Goal: Task Accomplishment & Management: Complete application form

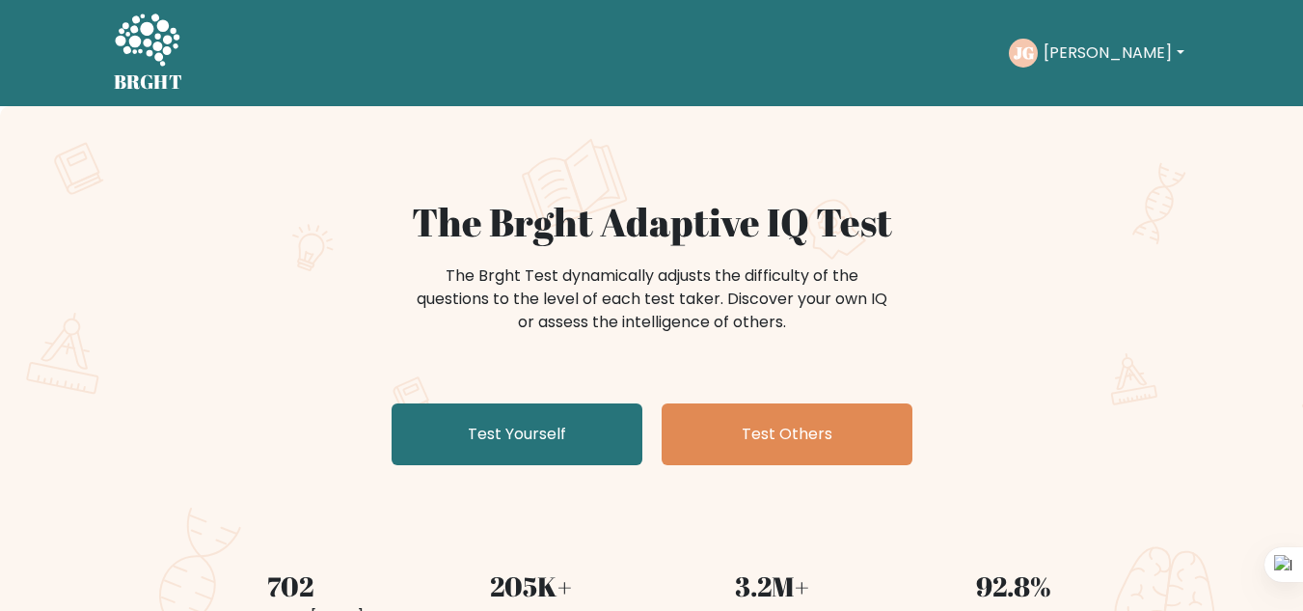
click at [1113, 53] on button "[PERSON_NAME]" at bounding box center [1113, 53] width 151 height 25
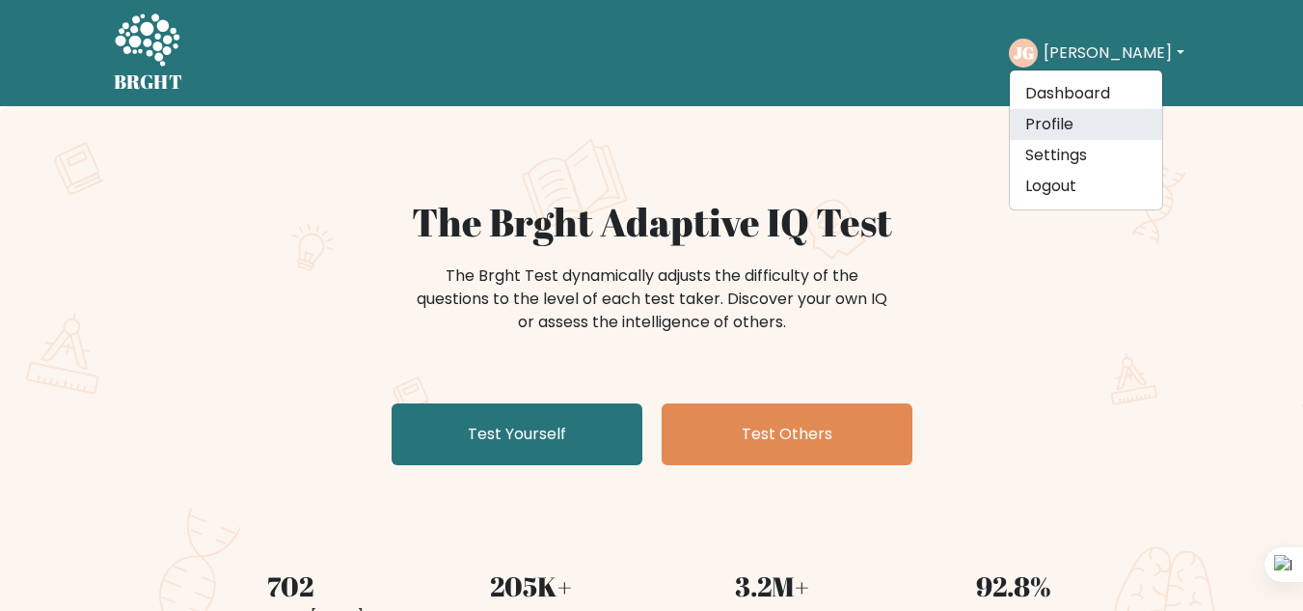
click at [1065, 120] on link "Profile" at bounding box center [1086, 124] width 152 height 31
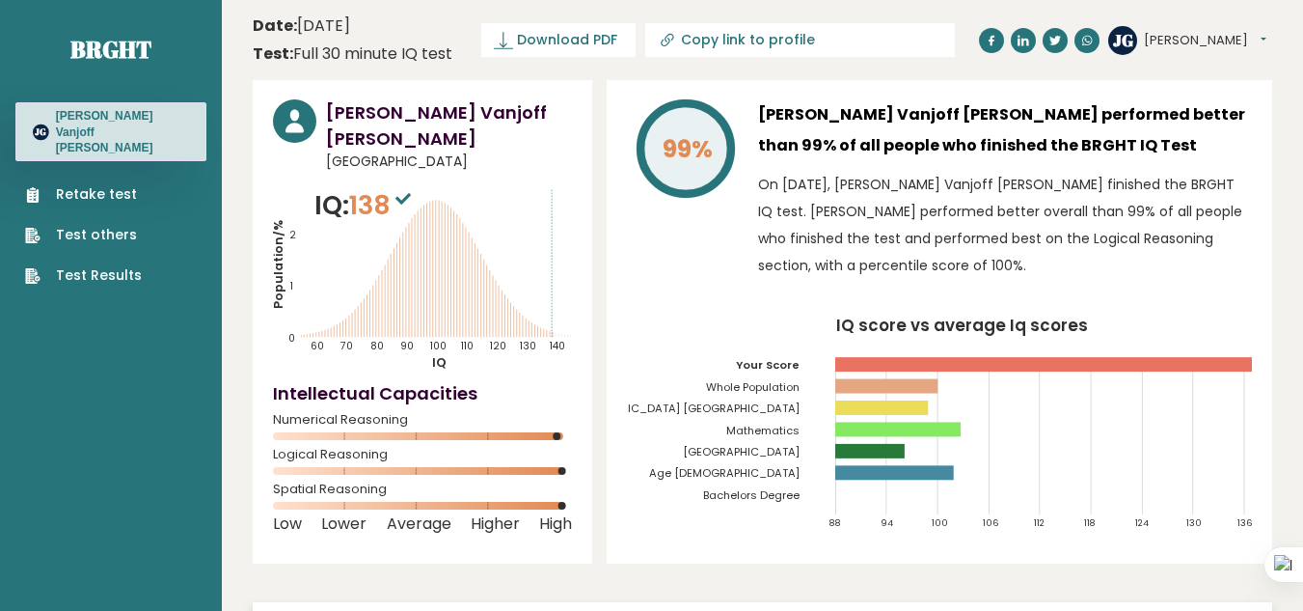
click at [306, 124] on circle at bounding box center [294, 120] width 43 height 43
click at [426, 123] on h3 "[PERSON_NAME] Vanjoff [PERSON_NAME]" at bounding box center [449, 125] width 246 height 52
click at [759, 411] on tspan "Adventist University Of The Philippines" at bounding box center [677, 407] width 245 height 15
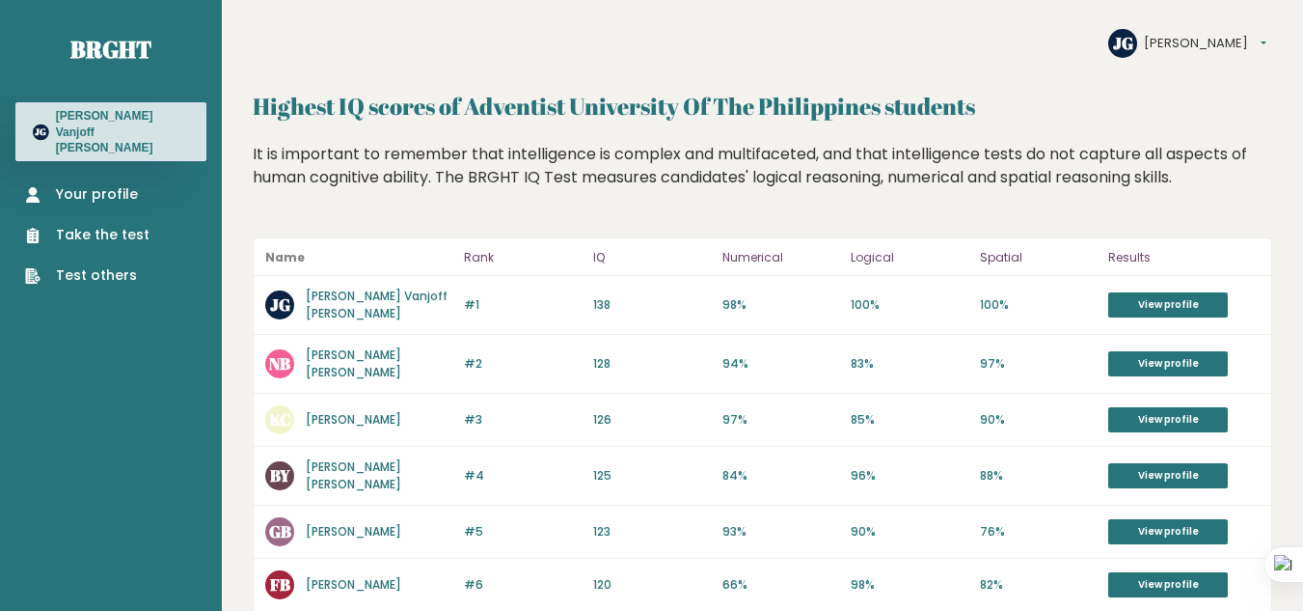
click at [114, 129] on h3 "Jean Vanjoff Galban" at bounding box center [122, 131] width 133 height 47
click at [81, 185] on link "Your profile" at bounding box center [87, 194] width 124 height 20
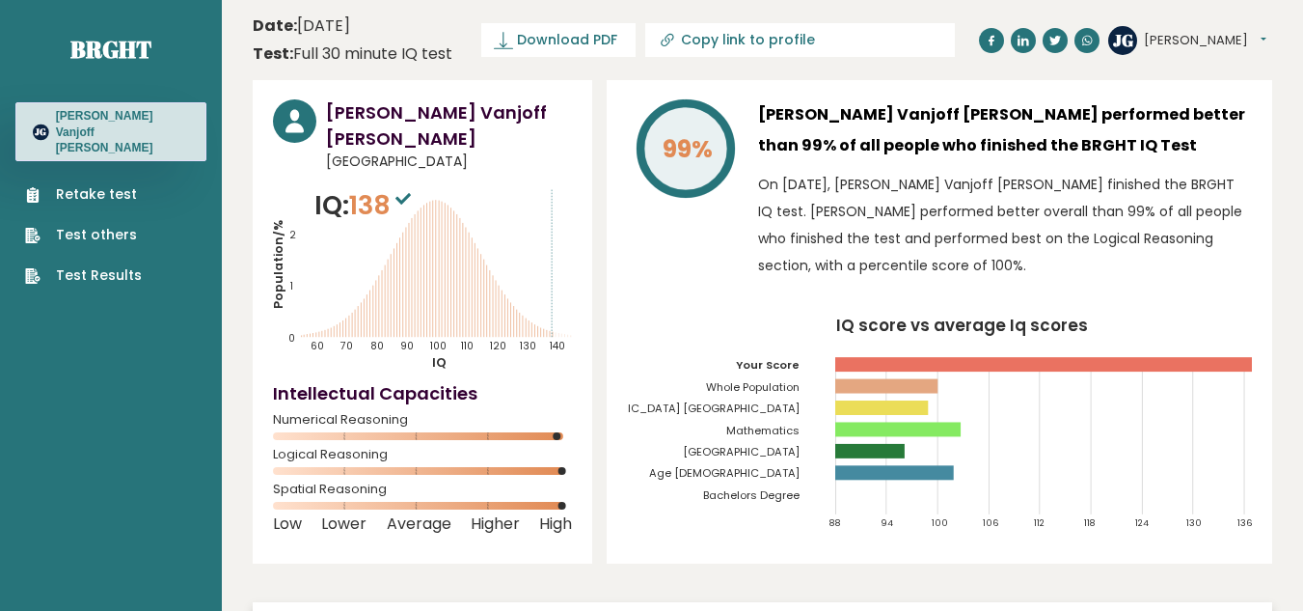
click at [122, 225] on link "Test others" at bounding box center [83, 235] width 117 height 20
click at [86, 184] on link "Retake test" at bounding box center [83, 194] width 117 height 20
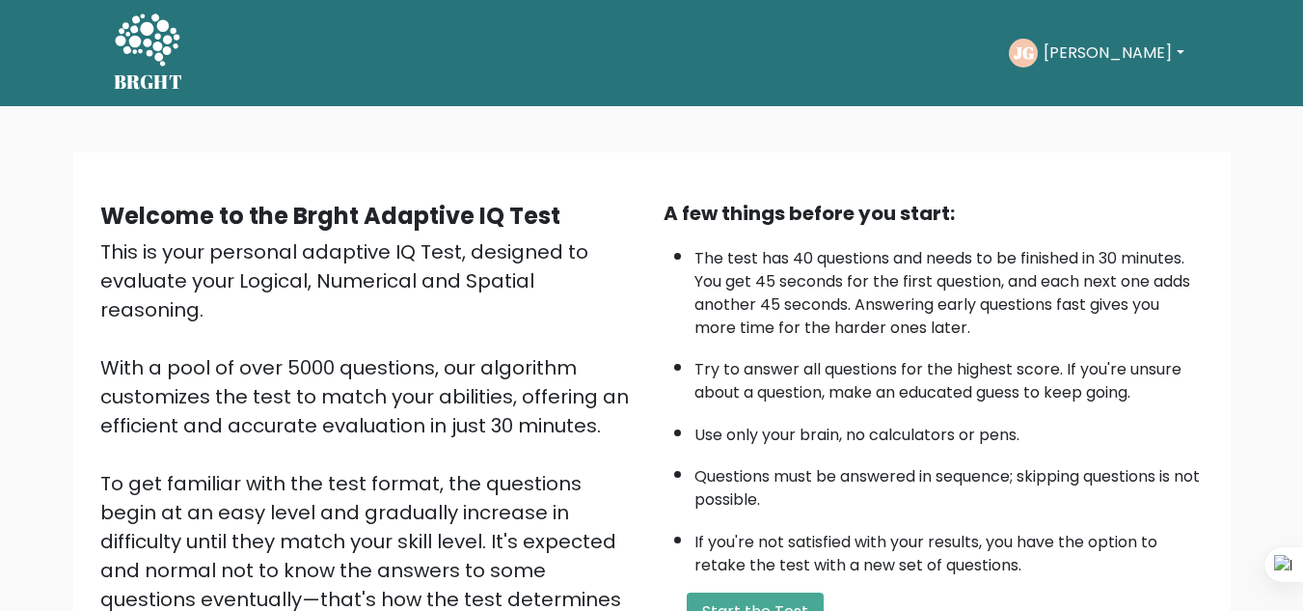
scroll to position [273, 0]
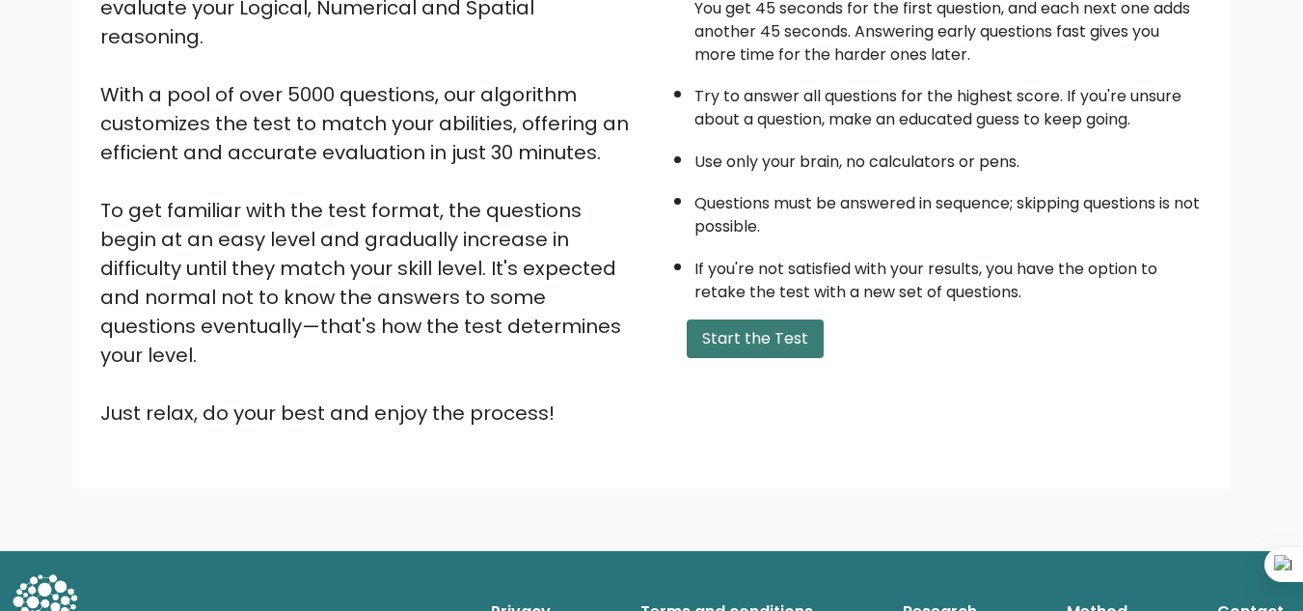
click at [759, 333] on button "Start the Test" at bounding box center [755, 338] width 137 height 39
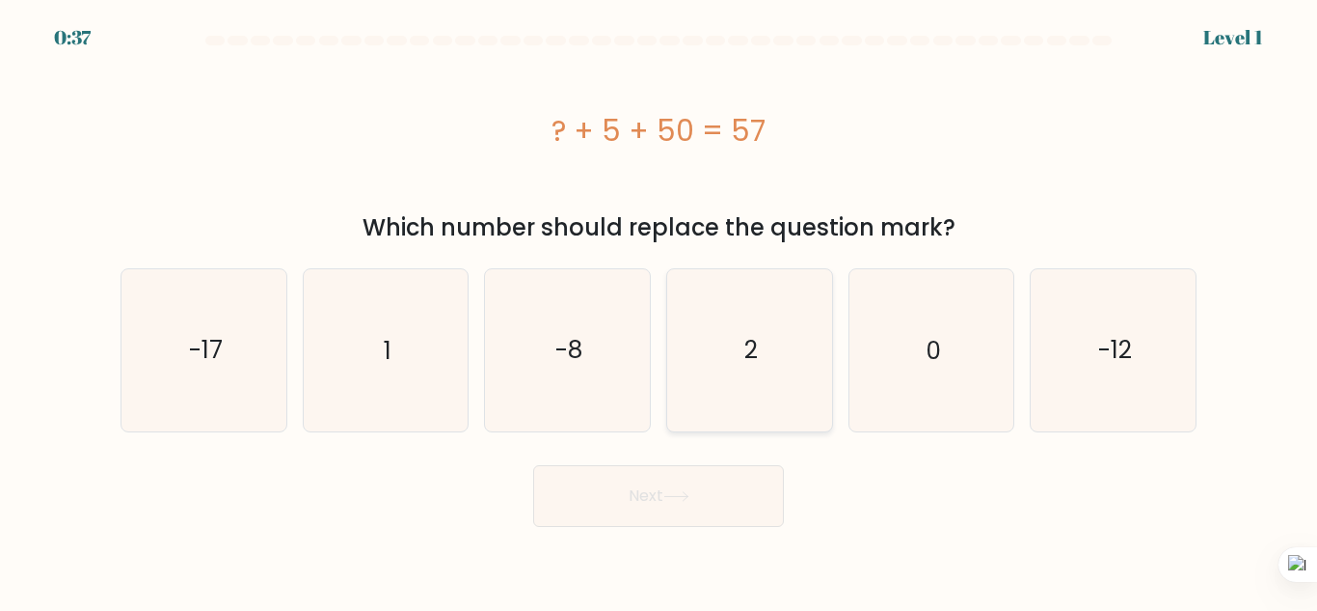
click at [790, 312] on icon "2" at bounding box center [749, 349] width 161 height 161
click at [660, 311] on input "d. 2" at bounding box center [659, 308] width 1 height 5
radio input "true"
click at [737, 484] on button "Next" at bounding box center [658, 496] width 251 height 62
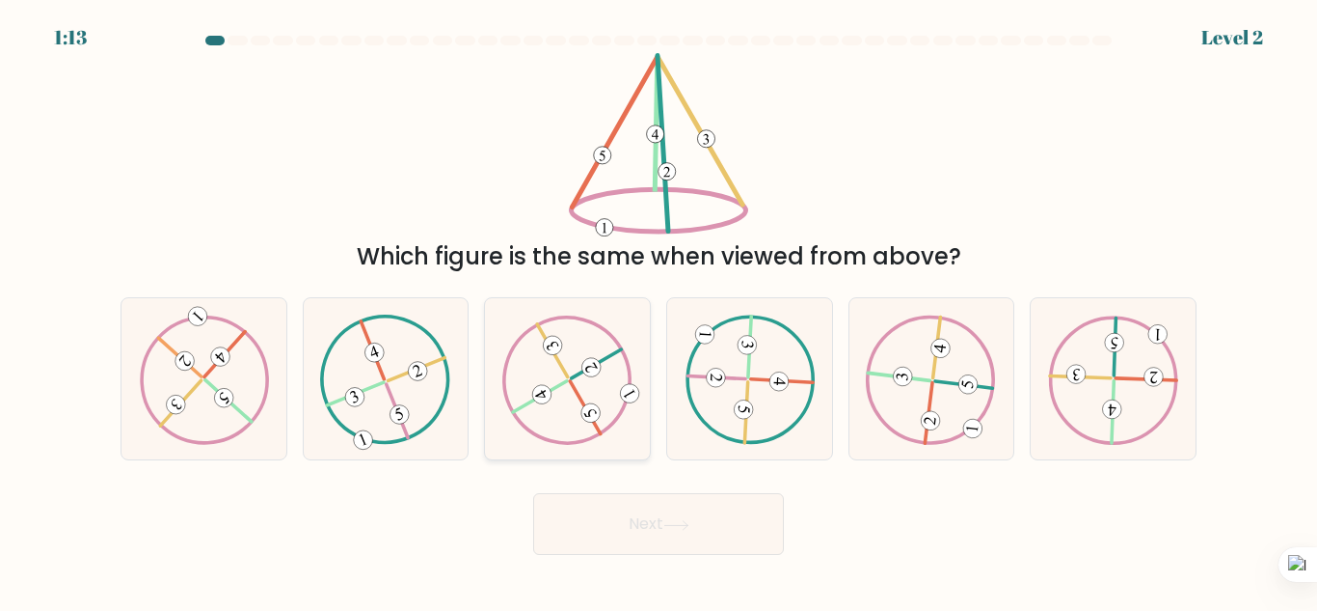
click at [574, 370] on icon at bounding box center [567, 378] width 130 height 129
click at [659, 311] on input "c." at bounding box center [659, 308] width 1 height 5
radio input "true"
click at [691, 544] on button "Next" at bounding box center [658, 524] width 251 height 62
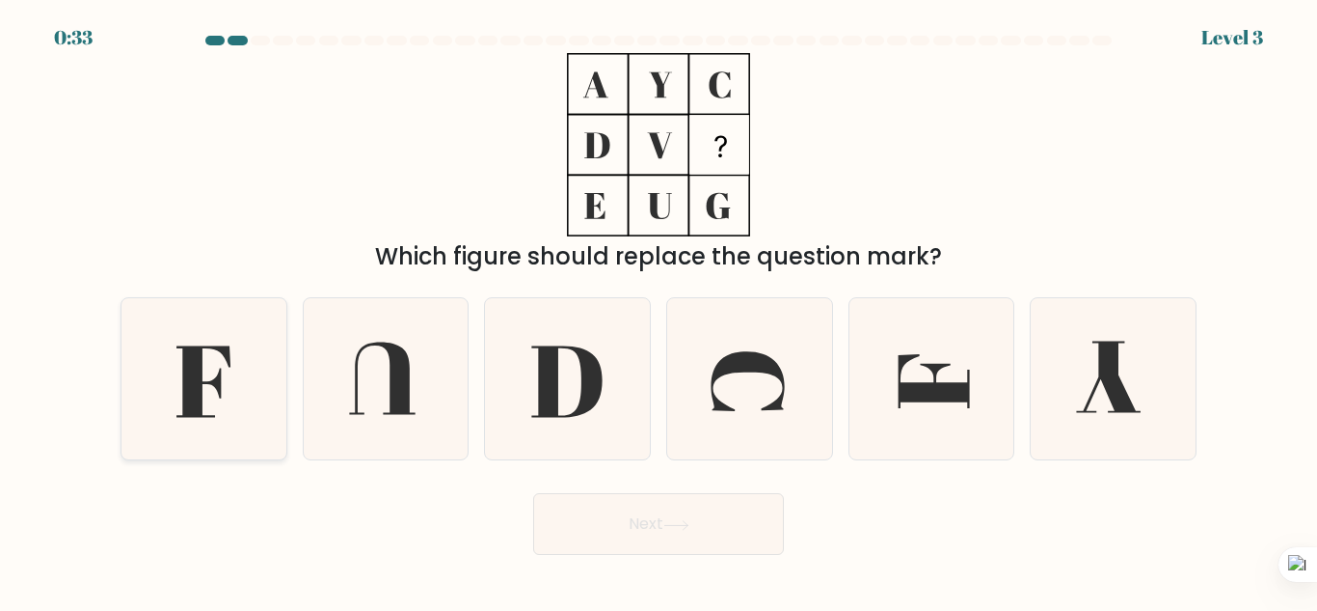
click at [256, 361] on icon at bounding box center [203, 378] width 161 height 161
click at [659, 311] on input "a." at bounding box center [659, 308] width 1 height 5
radio input "true"
click at [606, 505] on button "Next" at bounding box center [658, 524] width 251 height 62
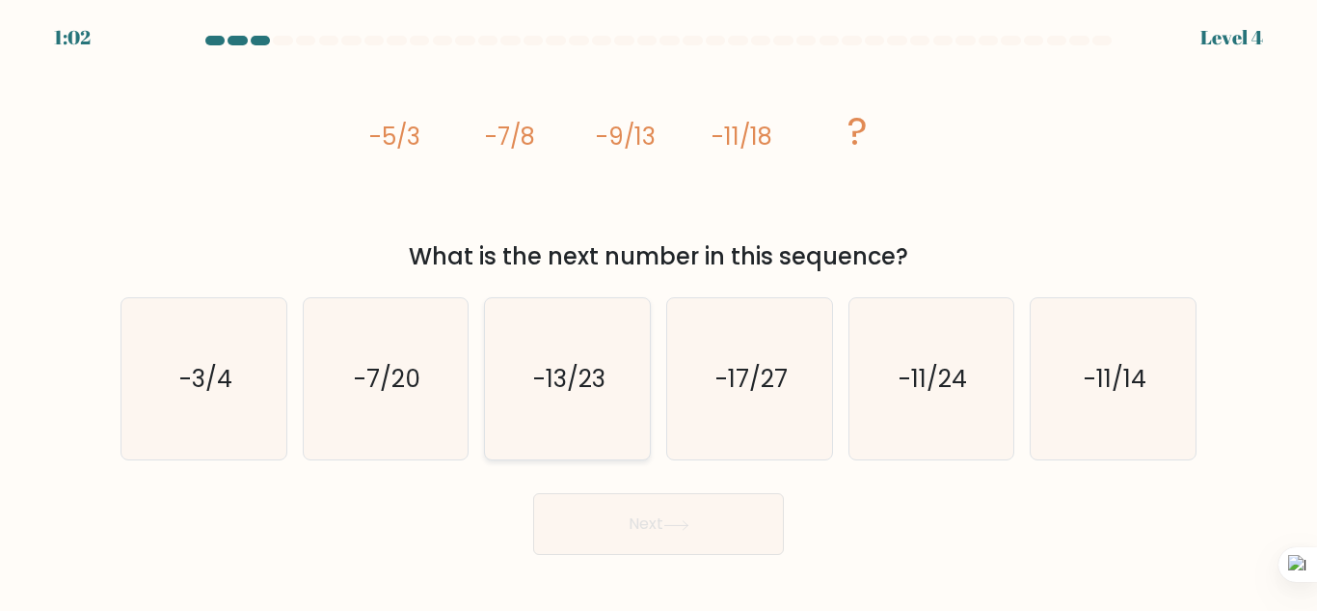
click at [571, 380] on text "-13/23" at bounding box center [569, 379] width 72 height 34
click at [659, 311] on input "c. -13/23" at bounding box center [659, 308] width 1 height 5
radio input "true"
click at [630, 512] on button "Next" at bounding box center [658, 524] width 251 height 62
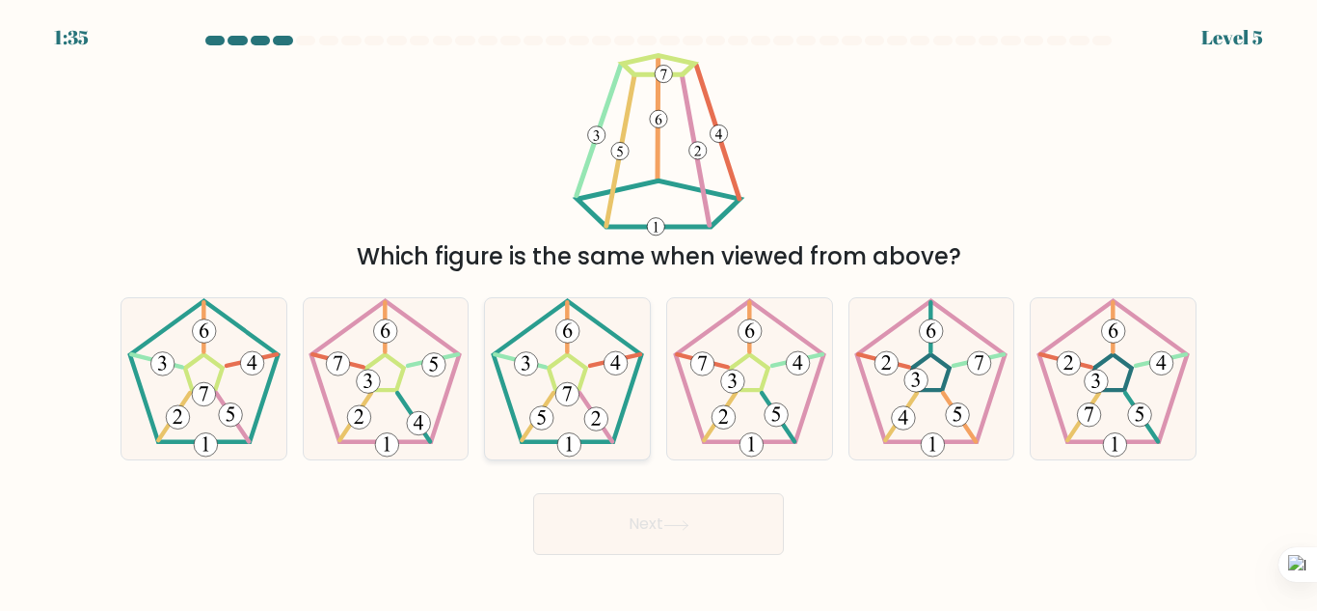
click at [533, 372] on 418 at bounding box center [526, 364] width 24 height 24
click at [659, 311] on input "c." at bounding box center [659, 308] width 1 height 5
radio input "true"
click at [613, 513] on button "Next" at bounding box center [658, 524] width 251 height 62
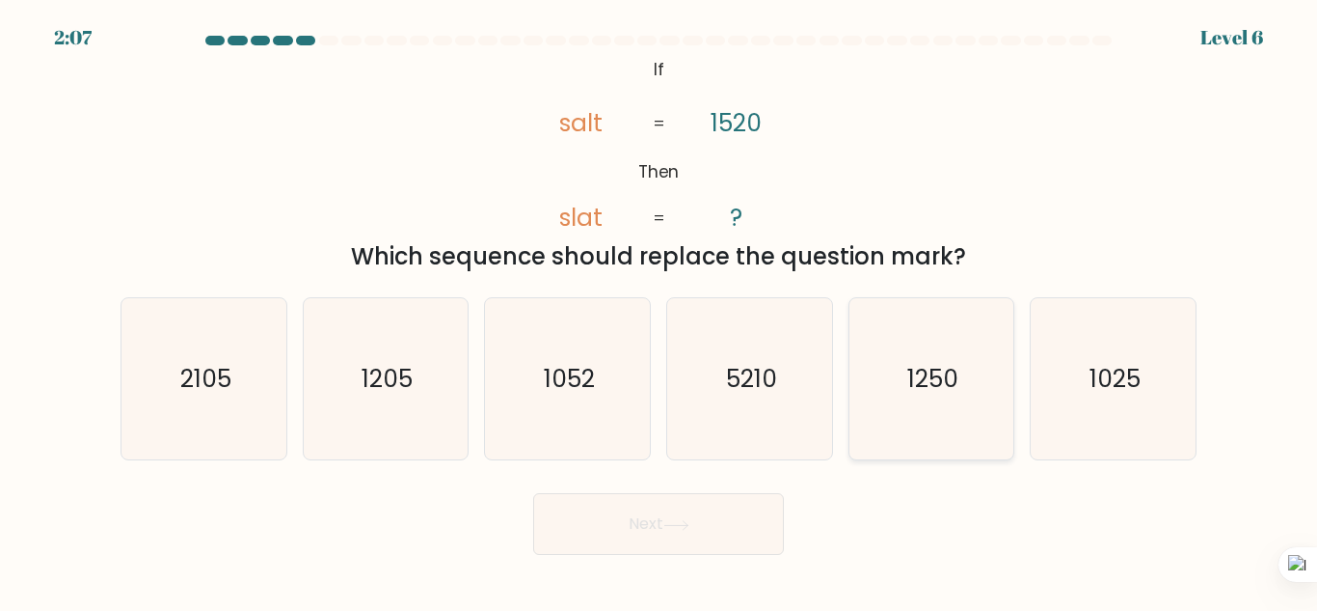
click at [950, 367] on text "1250" at bounding box center [933, 379] width 51 height 34
click at [660, 311] on input "e. 1250" at bounding box center [659, 308] width 1 height 5
radio input "true"
click at [727, 511] on button "Next" at bounding box center [658, 524] width 251 height 62
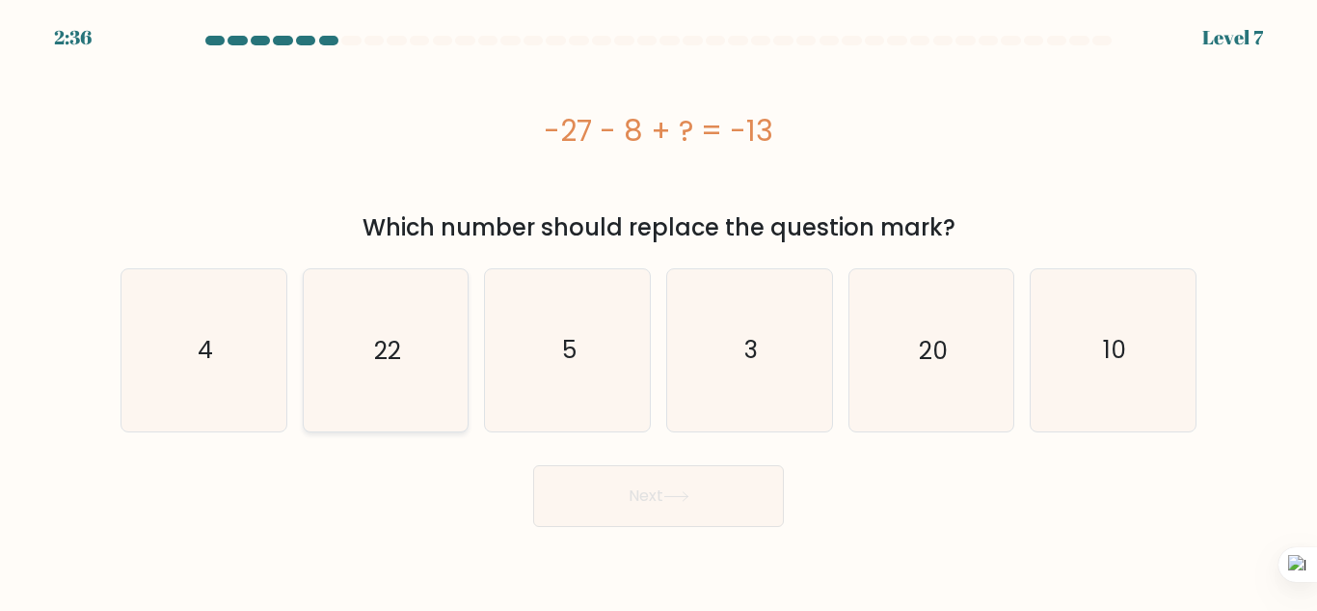
click at [442, 341] on icon "22" at bounding box center [385, 349] width 161 height 161
click at [659, 311] on input "b. 22" at bounding box center [659, 308] width 1 height 5
radio input "true"
click at [636, 498] on button "Next" at bounding box center [658, 496] width 251 height 62
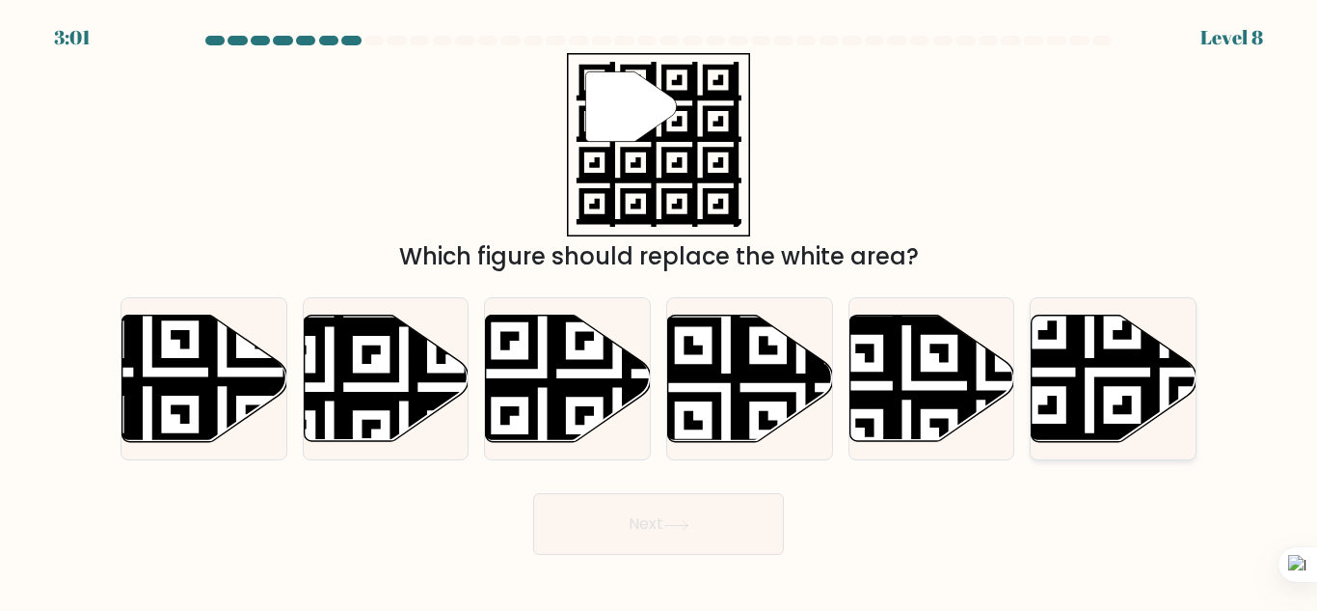
click at [1077, 349] on icon at bounding box center [1165, 446] width 299 height 299
click at [660, 311] on input "f." at bounding box center [659, 308] width 1 height 5
radio input "true"
click at [665, 530] on button "Next" at bounding box center [658, 524] width 251 height 62
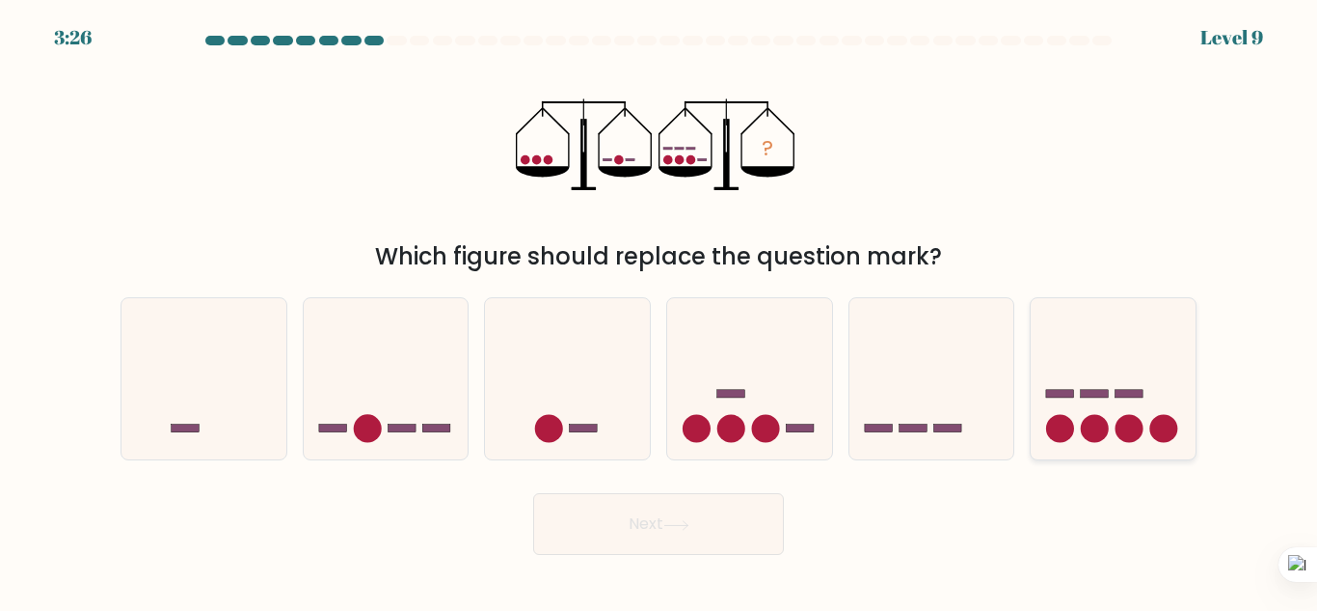
click at [1055, 395] on rect at bounding box center [1060, 394] width 28 height 8
click at [660, 311] on input "f." at bounding box center [659, 308] width 1 height 5
radio input "true"
click at [698, 525] on button "Next" at bounding box center [658, 524] width 251 height 62
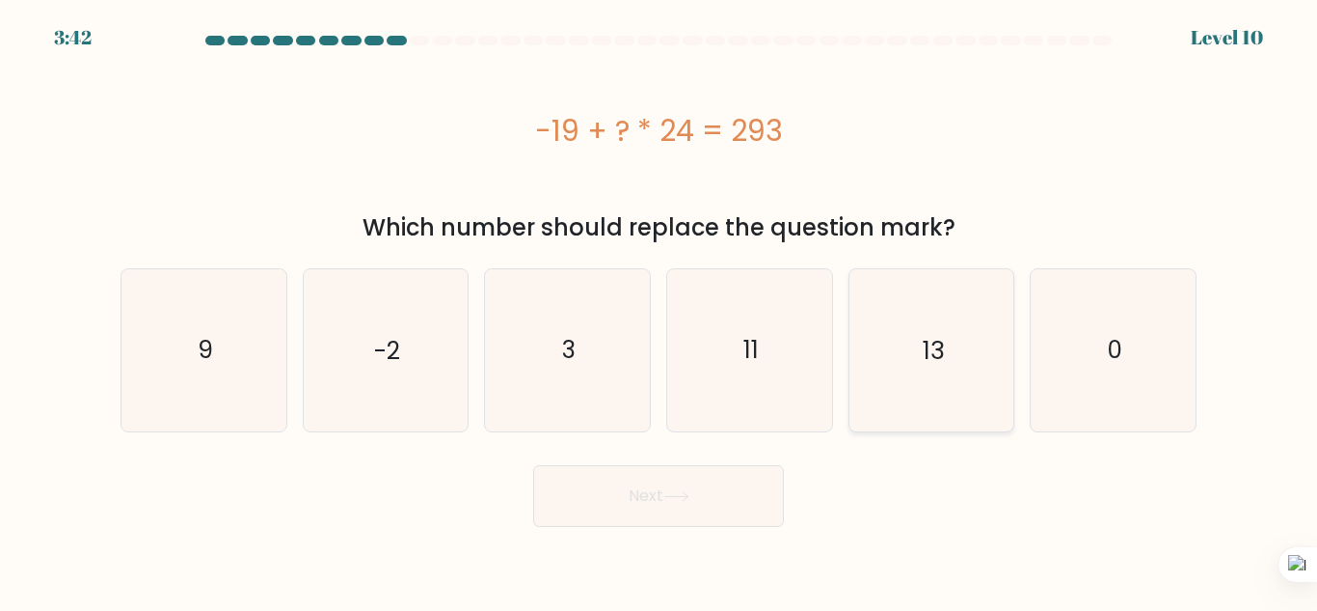
click at [912, 337] on icon "13" at bounding box center [931, 349] width 161 height 161
click at [660, 311] on input "e. 13" at bounding box center [659, 308] width 1 height 5
radio input "true"
click at [765, 489] on button "Next" at bounding box center [658, 496] width 251 height 62
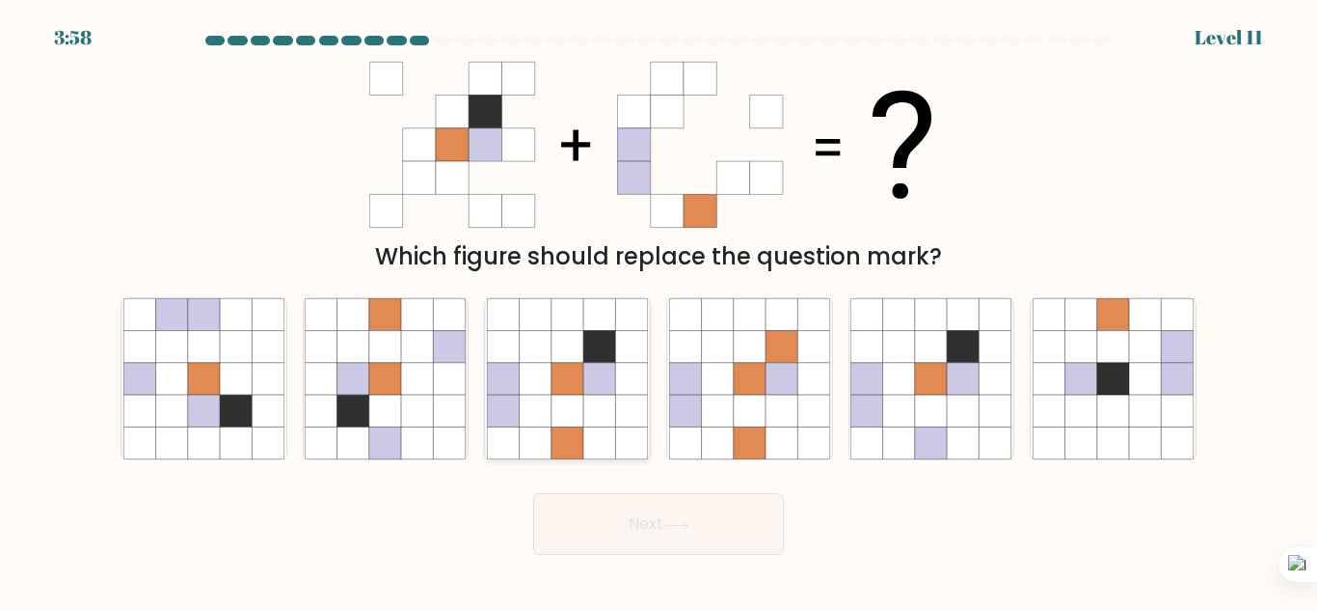
click at [540, 355] on icon at bounding box center [536, 347] width 32 height 32
click at [659, 311] on input "c." at bounding box center [659, 308] width 1 height 5
radio input "true"
click at [700, 525] on button "Next" at bounding box center [658, 524] width 251 height 62
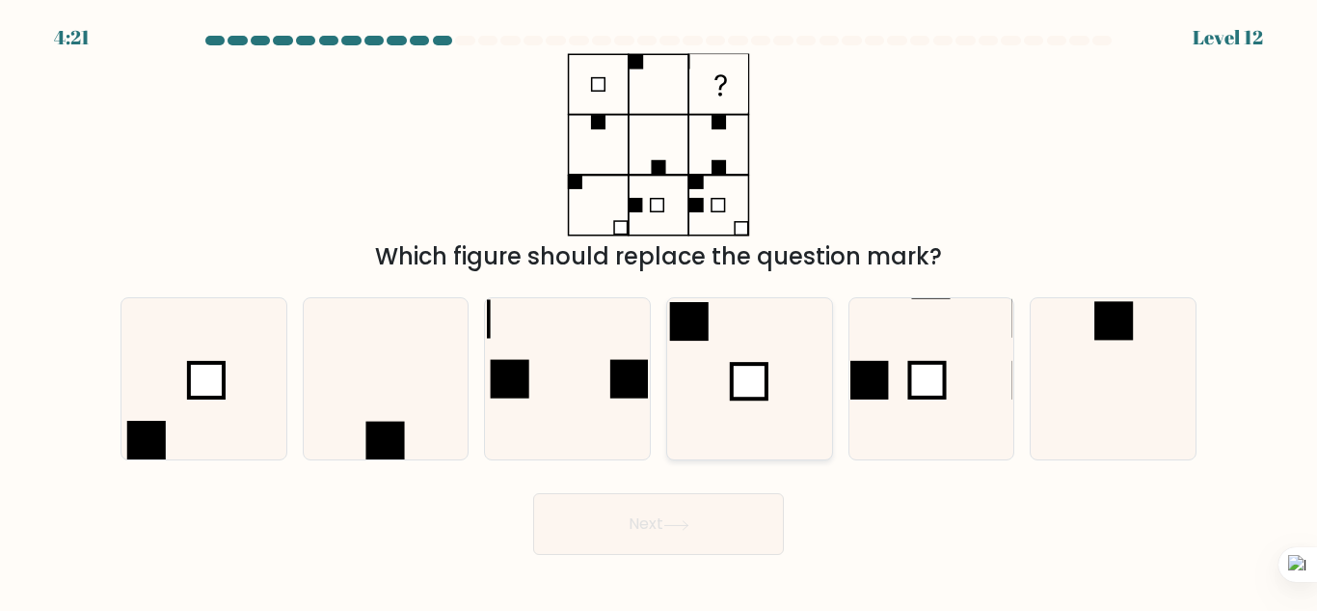
click at [725, 351] on icon at bounding box center [749, 378] width 161 height 161
click at [660, 311] on input "d." at bounding box center [659, 308] width 1 height 5
radio input "true"
click at [693, 512] on button "Next" at bounding box center [658, 524] width 251 height 62
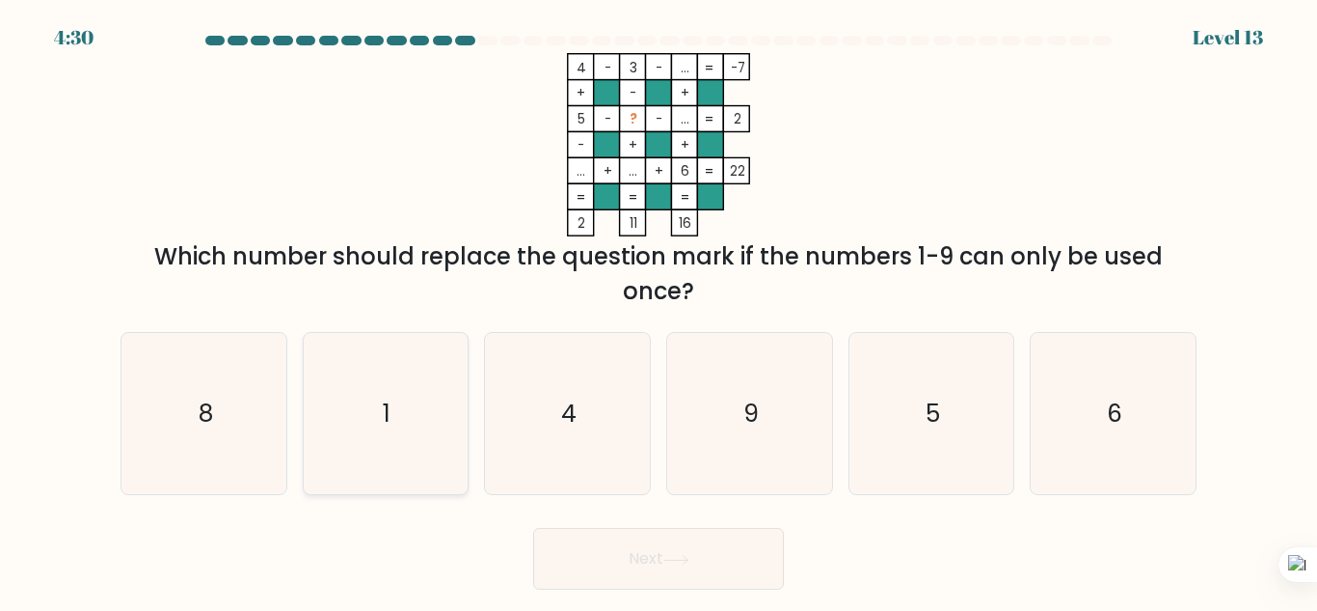
click at [424, 416] on icon "1" at bounding box center [385, 413] width 161 height 161
click at [659, 311] on input "b. 1" at bounding box center [659, 308] width 1 height 5
radio input "true"
click at [758, 236] on div "4 - 3 - ... -7 + - + 5 - ? - ... 2 - + + ... + ... + 6 = 22 = = = = 2 11 16 = W…" at bounding box center [659, 181] width 1100 height 256
click at [685, 531] on button "Next" at bounding box center [658, 559] width 251 height 62
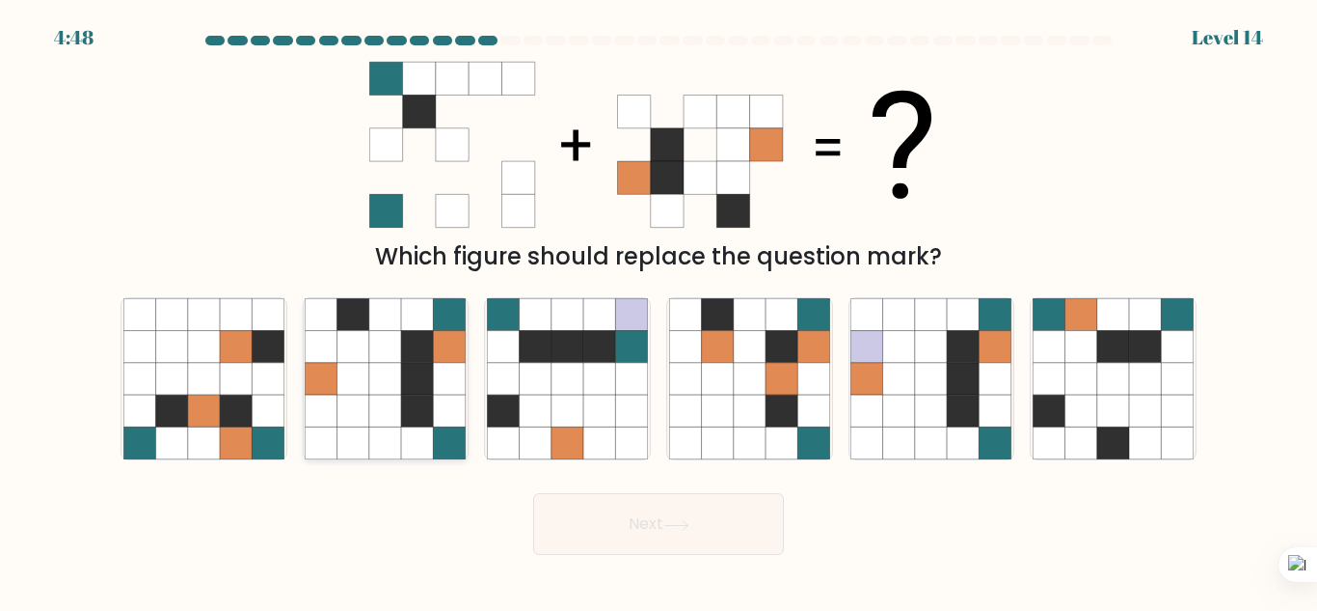
click at [358, 350] on icon at bounding box center [354, 347] width 32 height 32
click at [659, 311] on input "b." at bounding box center [659, 308] width 1 height 5
radio input "true"
click at [623, 531] on button "Next" at bounding box center [658, 524] width 251 height 62
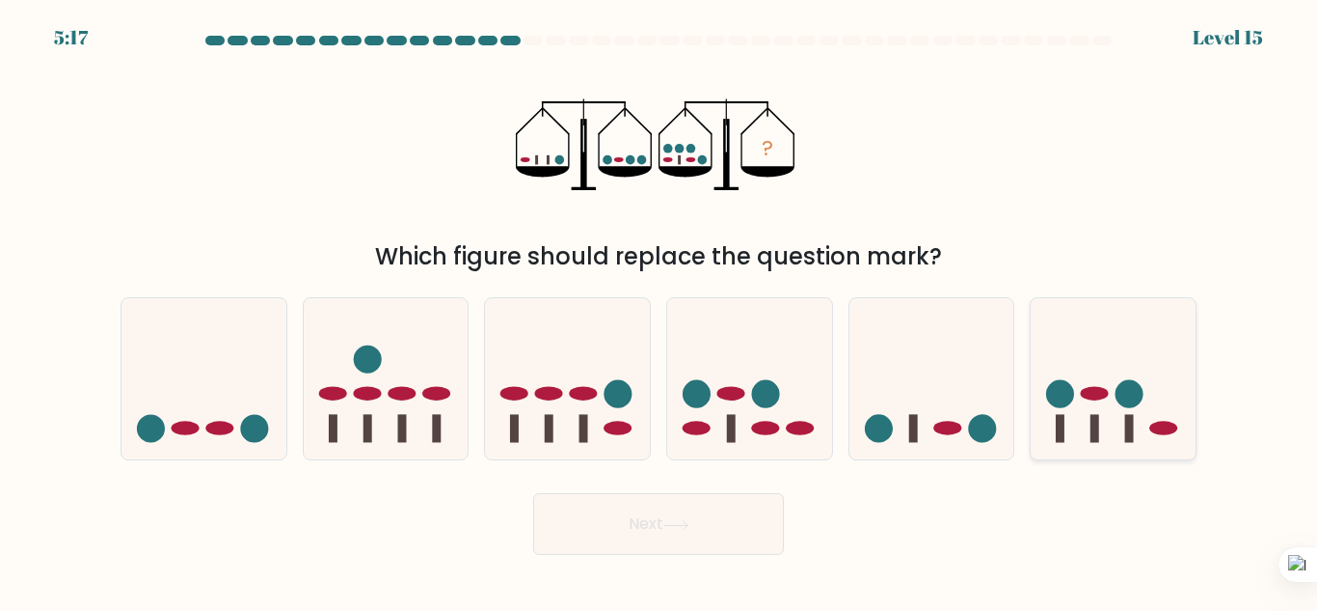
click at [1111, 421] on icon at bounding box center [1113, 379] width 165 height 136
click at [660, 311] on input "f." at bounding box center [659, 308] width 1 height 5
radio input "true"
click at [753, 510] on button "Next" at bounding box center [658, 524] width 251 height 62
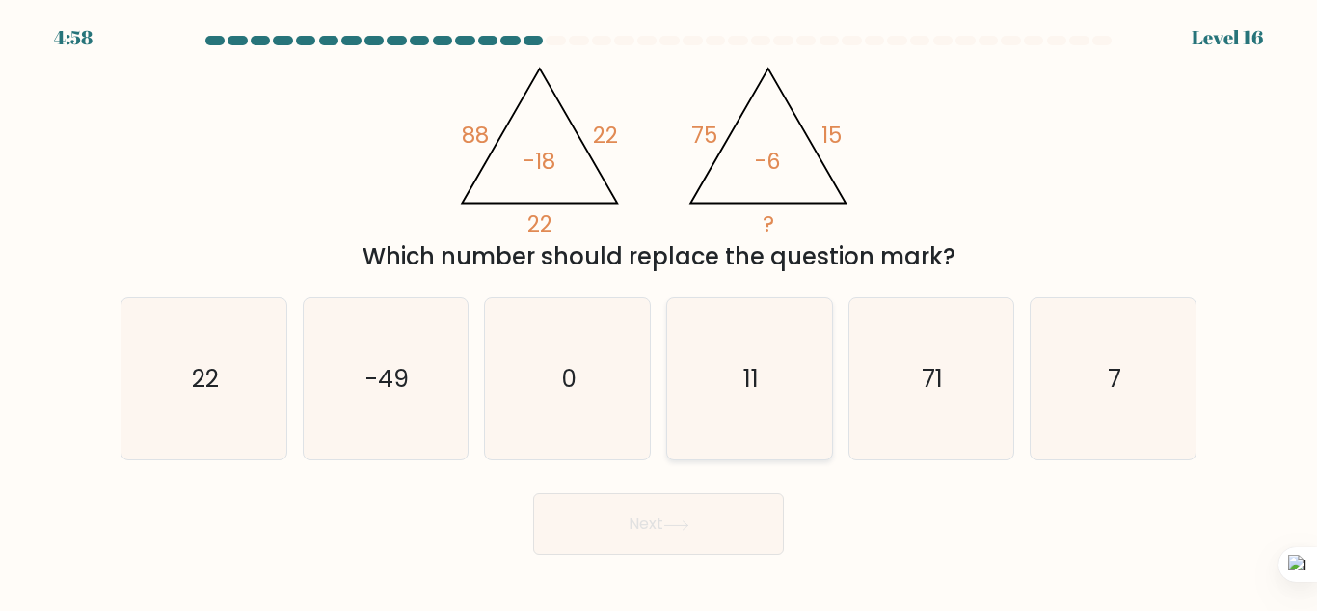
click at [764, 320] on icon "11" at bounding box center [749, 378] width 161 height 161
click at [660, 311] on input "d. 11" at bounding box center [659, 308] width 1 height 5
radio input "true"
click at [655, 533] on button "Next" at bounding box center [658, 524] width 251 height 62
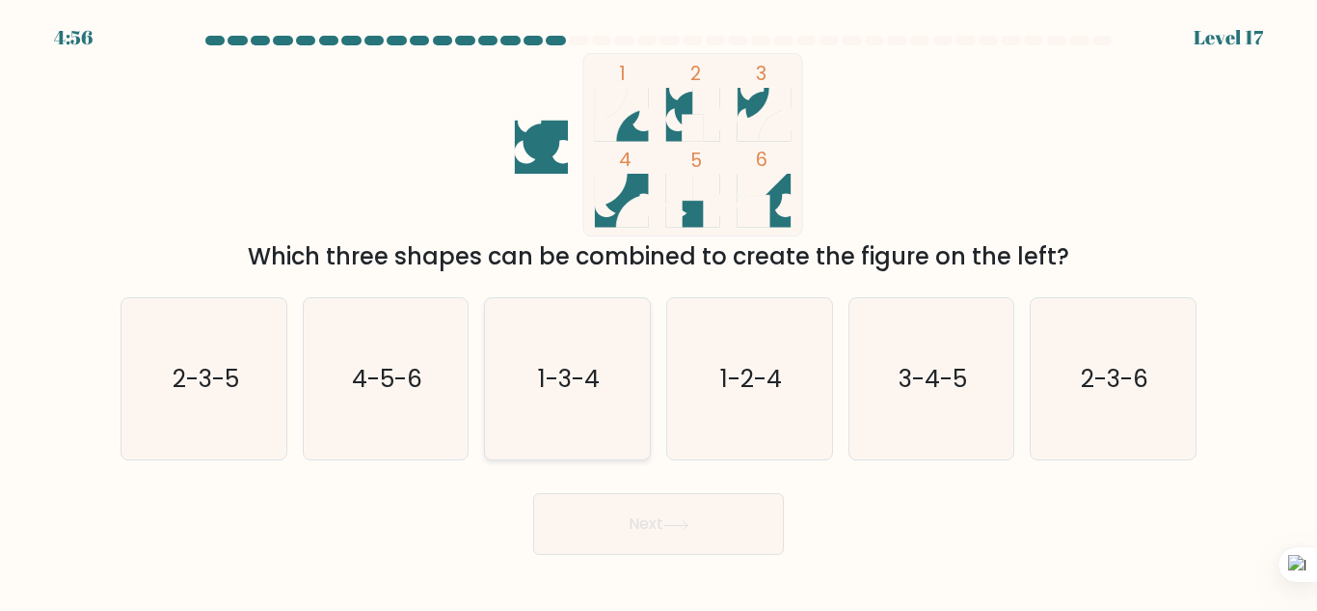
click at [576, 363] on text "1-3-4" at bounding box center [569, 379] width 62 height 34
click at [659, 311] on input "c. 1-3-4" at bounding box center [659, 308] width 1 height 5
radio input "true"
click at [688, 508] on button "Next" at bounding box center [658, 524] width 251 height 62
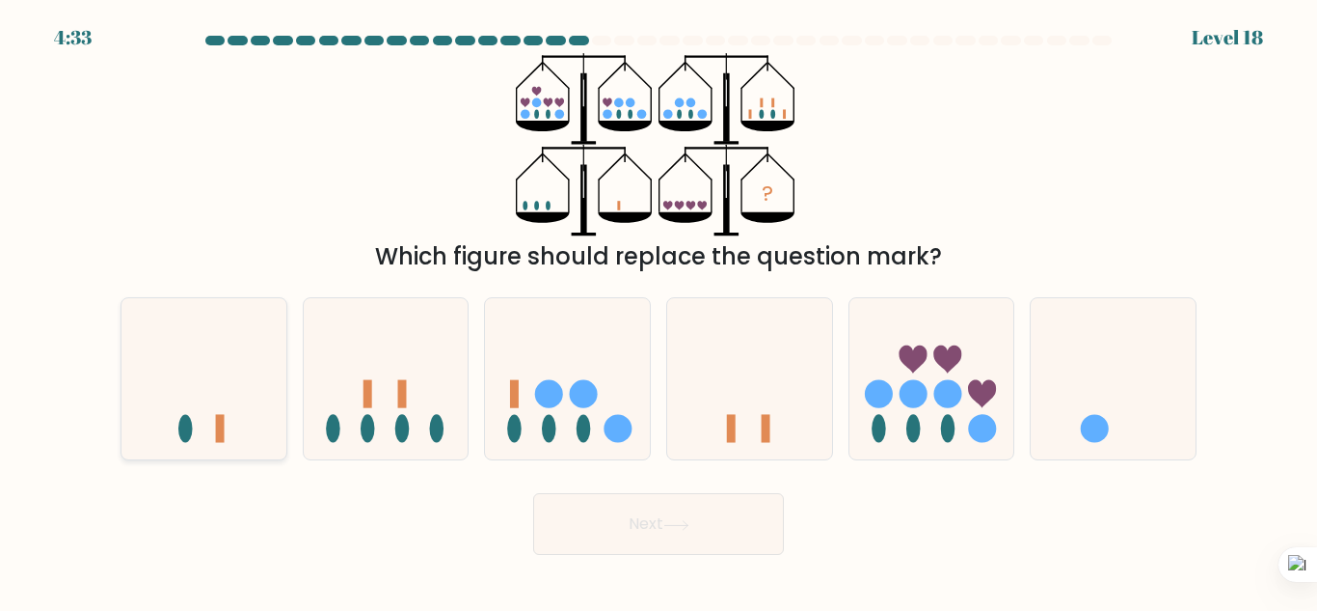
click at [205, 349] on icon at bounding box center [204, 379] width 165 height 136
click at [659, 311] on input "a." at bounding box center [659, 308] width 1 height 5
radio input "true"
click at [680, 503] on button "Next" at bounding box center [658, 524] width 251 height 62
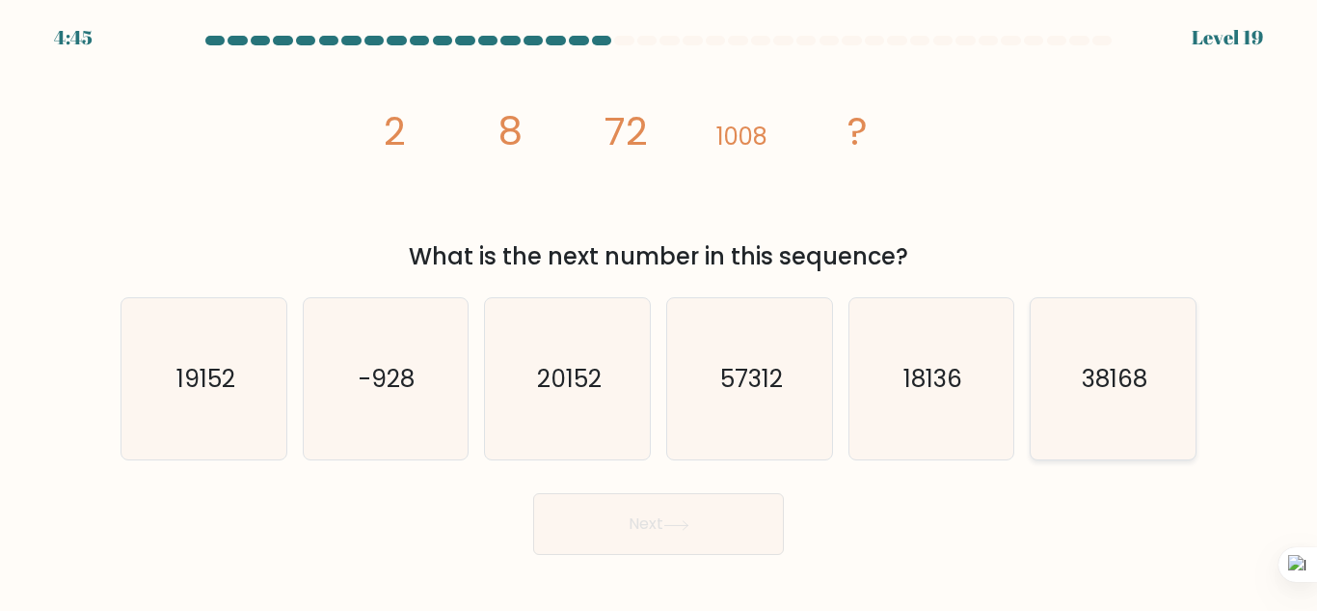
click at [1125, 356] on icon "38168" at bounding box center [1113, 378] width 161 height 161
click at [660, 311] on input "f. 38168" at bounding box center [659, 308] width 1 height 5
radio input "true"
click at [707, 523] on button "Next" at bounding box center [658, 524] width 251 height 62
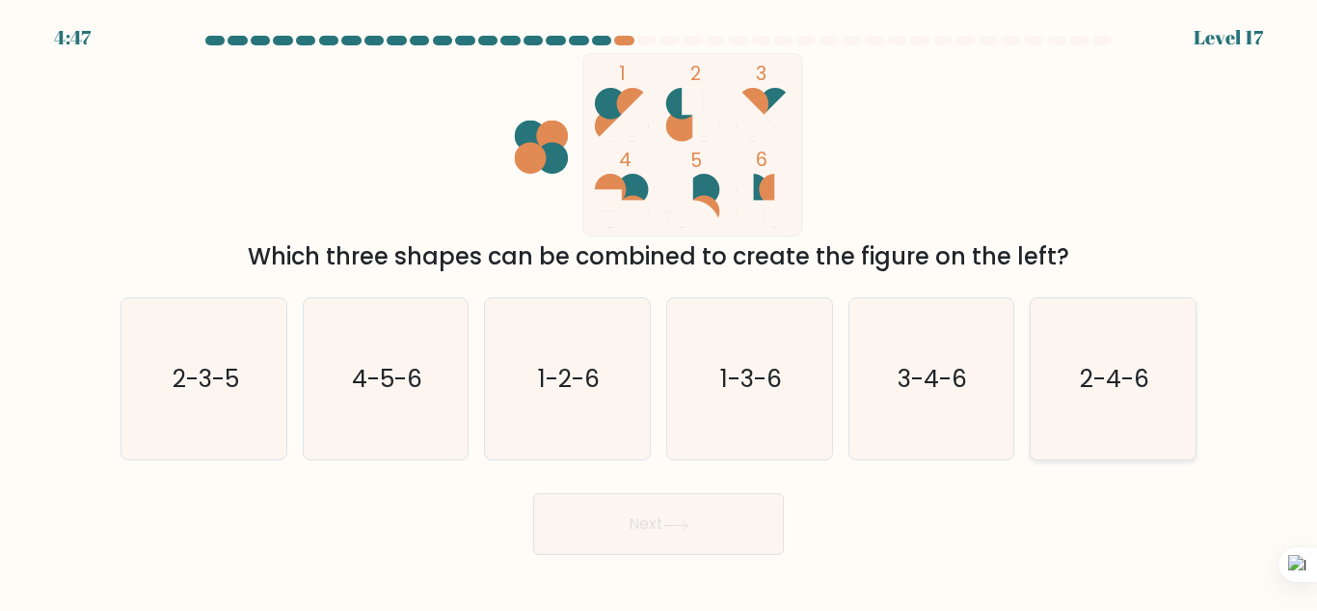
click at [1119, 336] on icon "2-4-6" at bounding box center [1113, 378] width 161 height 161
click at [660, 311] on input "f. 2-4-6" at bounding box center [659, 308] width 1 height 5
radio input "true"
click at [718, 509] on button "Next" at bounding box center [658, 524] width 251 height 62
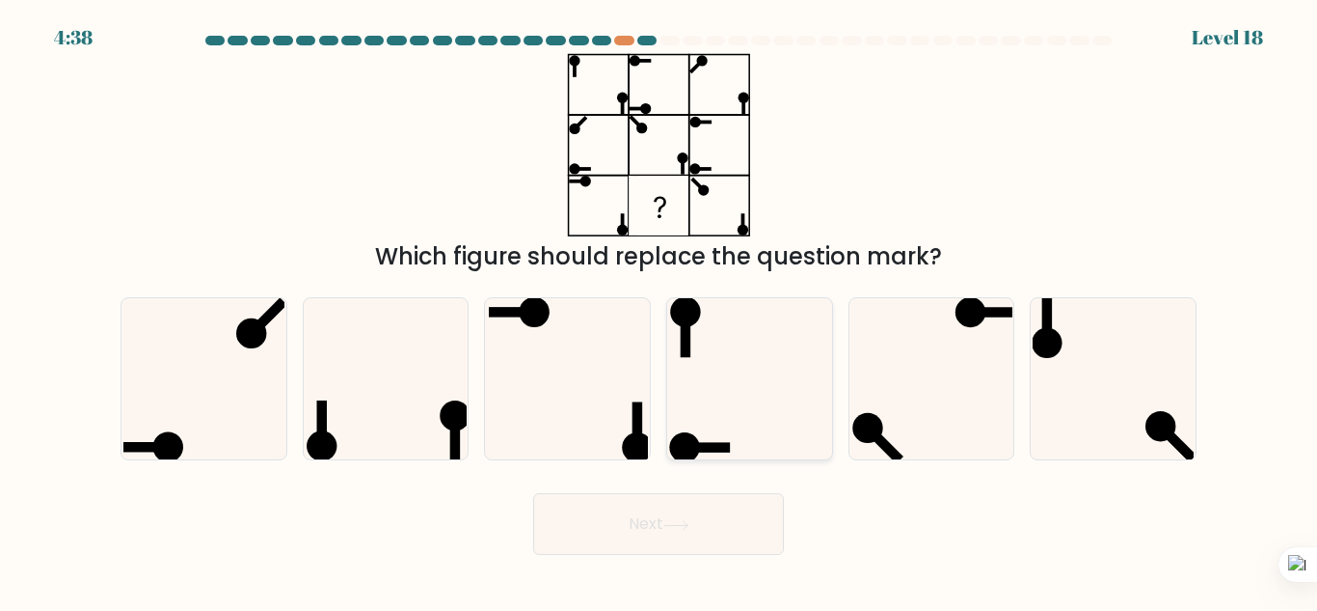
click at [745, 373] on icon at bounding box center [749, 378] width 161 height 161
click at [660, 311] on input "d." at bounding box center [659, 308] width 1 height 5
radio input "true"
click at [643, 529] on button "Next" at bounding box center [658, 524] width 251 height 62
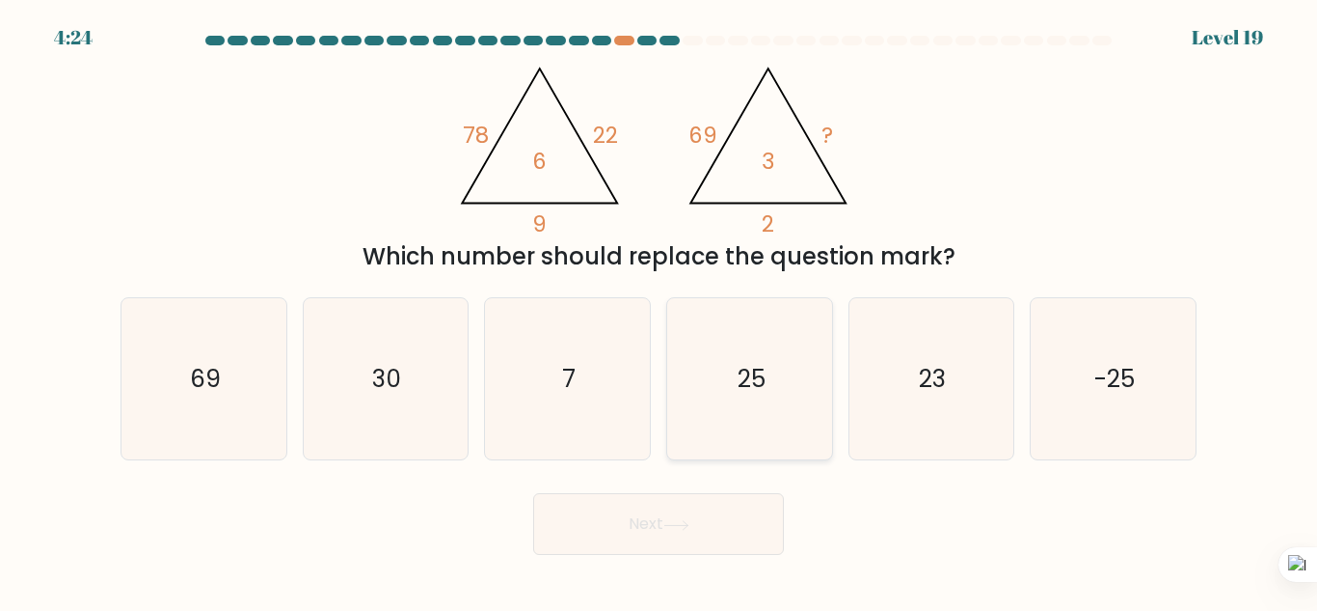
click at [784, 401] on icon "25" at bounding box center [749, 378] width 161 height 161
click at [660, 311] on input "d. 25" at bounding box center [659, 308] width 1 height 5
radio input "true"
click at [691, 502] on button "Next" at bounding box center [658, 524] width 251 height 62
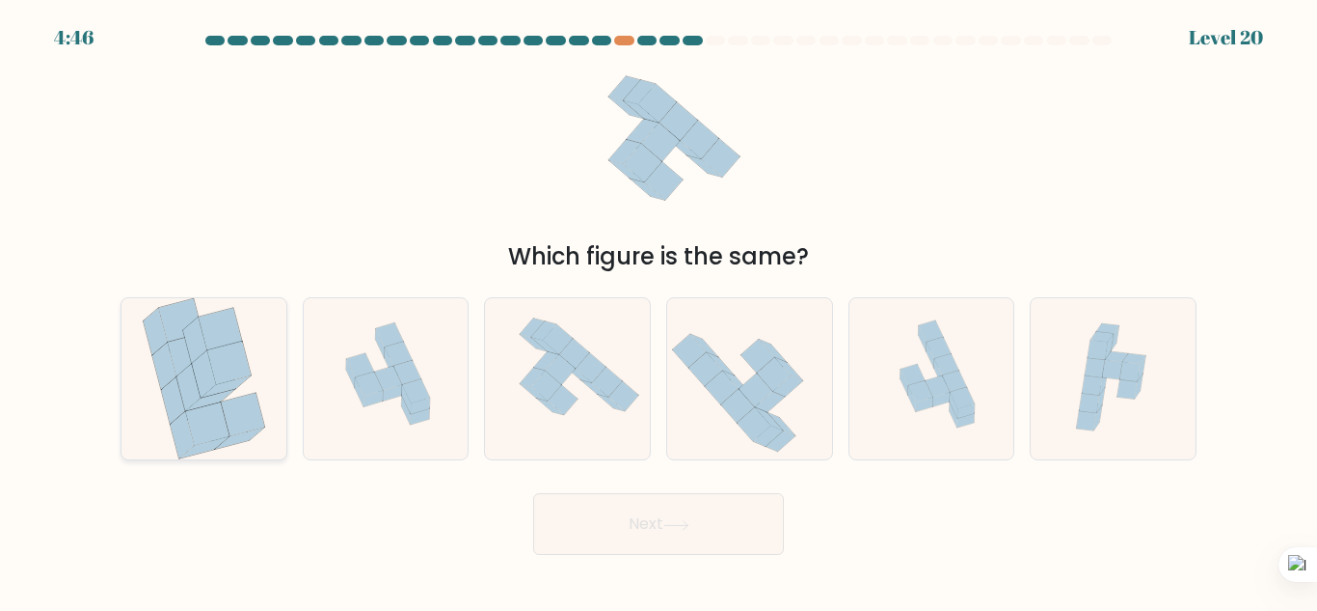
click at [202, 363] on icon at bounding box center [204, 374] width 24 height 47
click at [659, 311] on input "a." at bounding box center [659, 308] width 1 height 5
radio input "true"
click at [696, 534] on button "Next" at bounding box center [658, 524] width 251 height 62
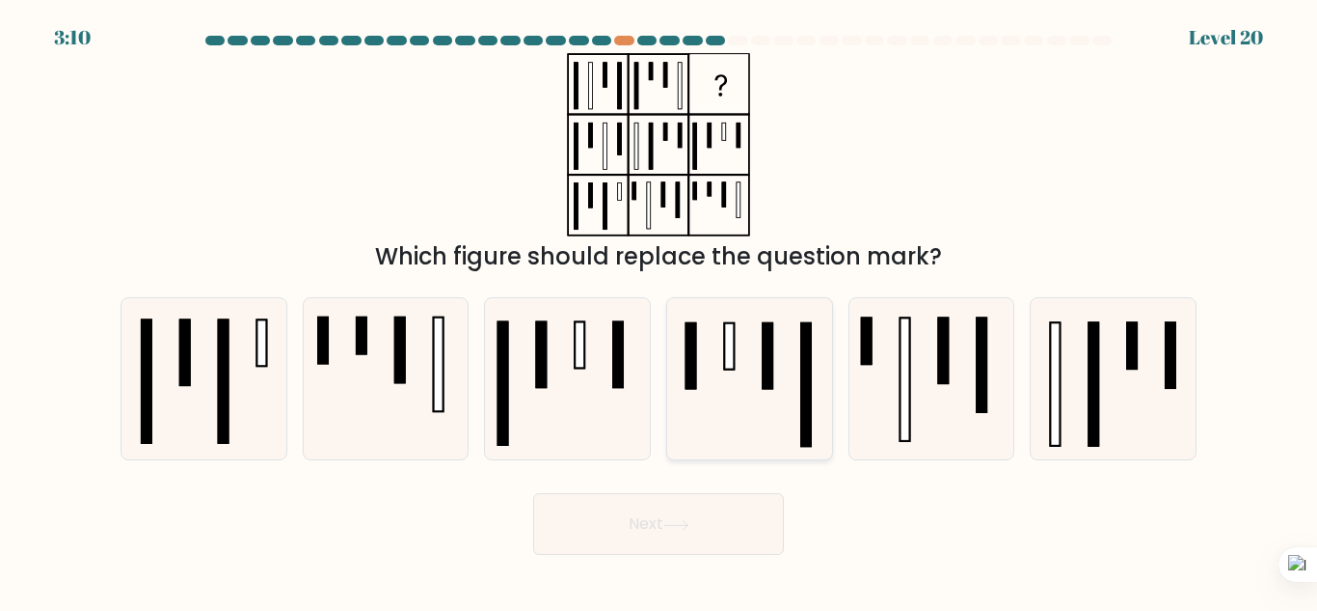
click at [773, 383] on rect at bounding box center [768, 356] width 10 height 66
click at [660, 311] on input "d." at bounding box center [659, 308] width 1 height 5
radio input "true"
click at [674, 508] on button "Next" at bounding box center [658, 524] width 251 height 62
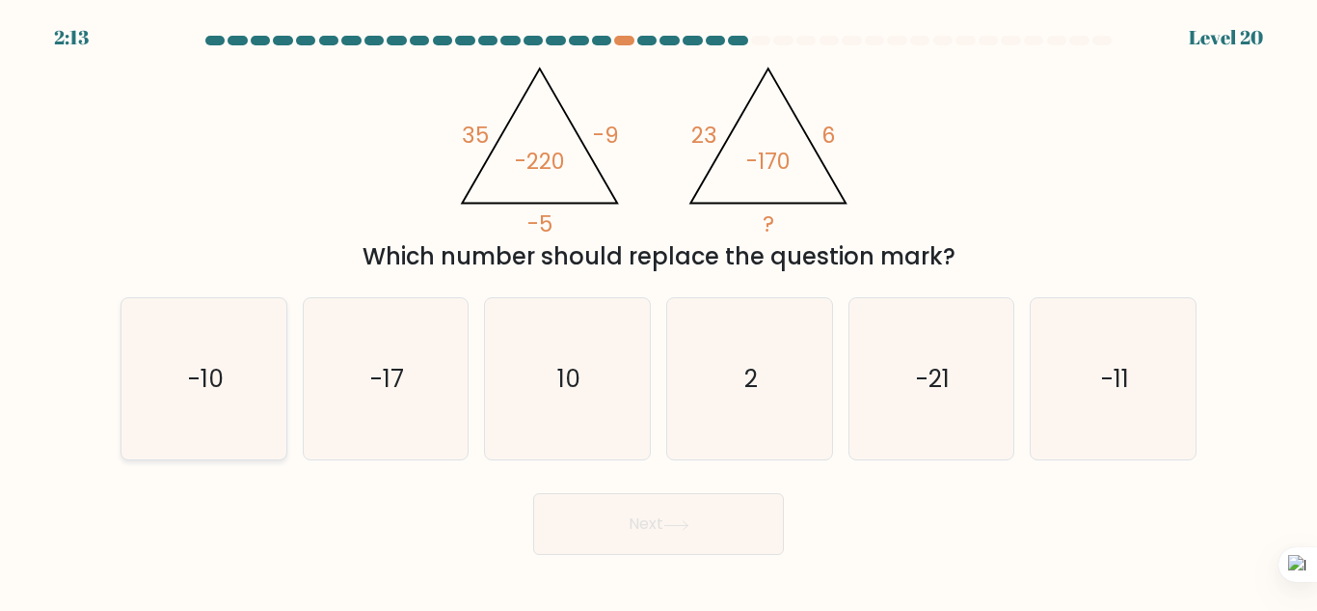
click at [257, 358] on icon "-10" at bounding box center [203, 378] width 161 height 161
click at [659, 311] on input "a. -10" at bounding box center [659, 308] width 1 height 5
radio input "true"
click at [645, 512] on button "Next" at bounding box center [658, 524] width 251 height 62
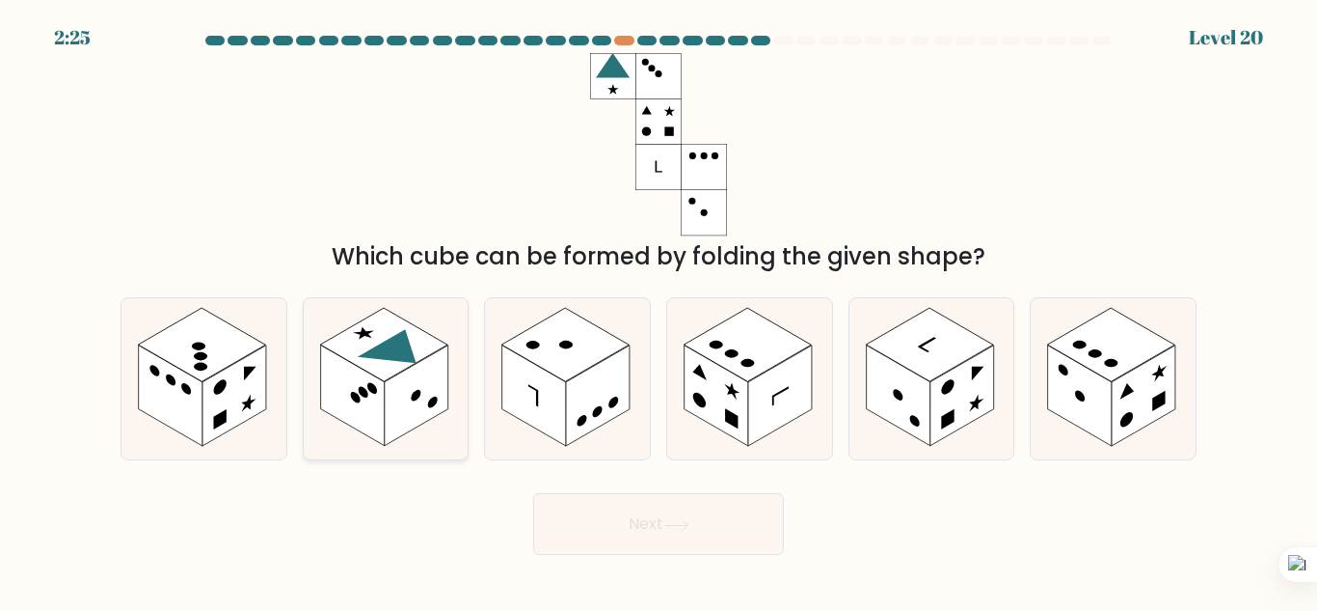
click at [423, 326] on icon at bounding box center [386, 378] width 165 height 161
click at [659, 311] on input "b." at bounding box center [659, 308] width 1 height 5
radio input "true"
click at [681, 511] on button "Next" at bounding box center [658, 524] width 251 height 62
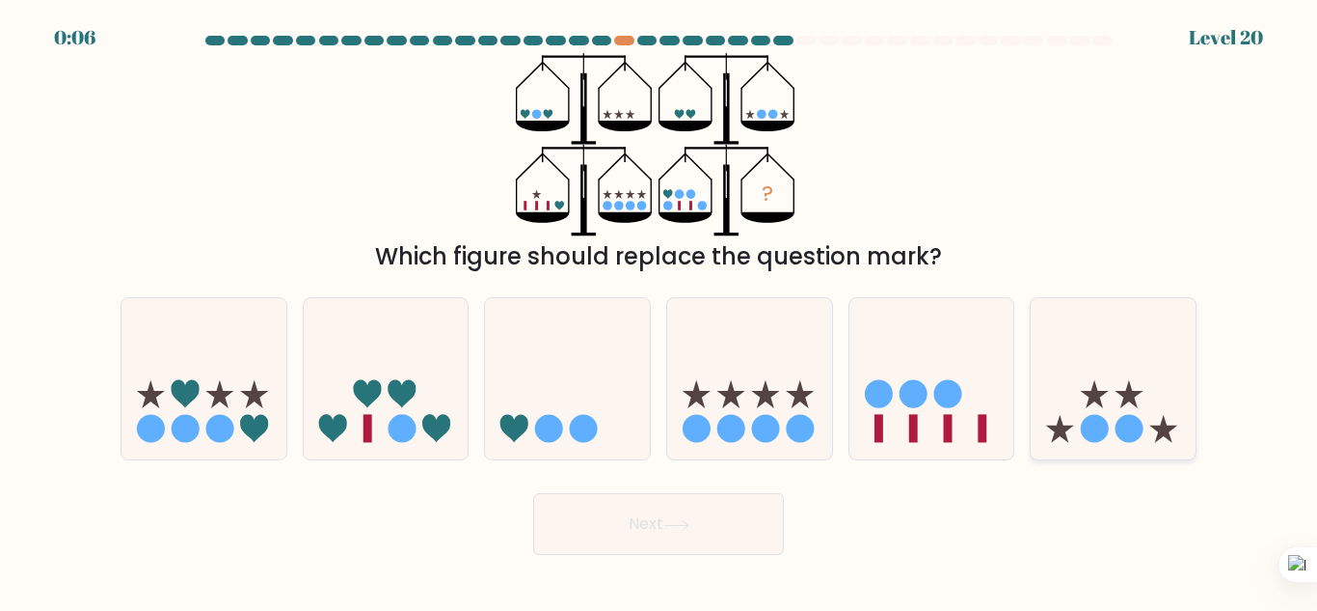
click at [1160, 410] on icon at bounding box center [1113, 379] width 165 height 136
click at [660, 311] on input "f." at bounding box center [659, 308] width 1 height 5
radio input "true"
click at [667, 518] on button "Next" at bounding box center [658, 524] width 251 height 62
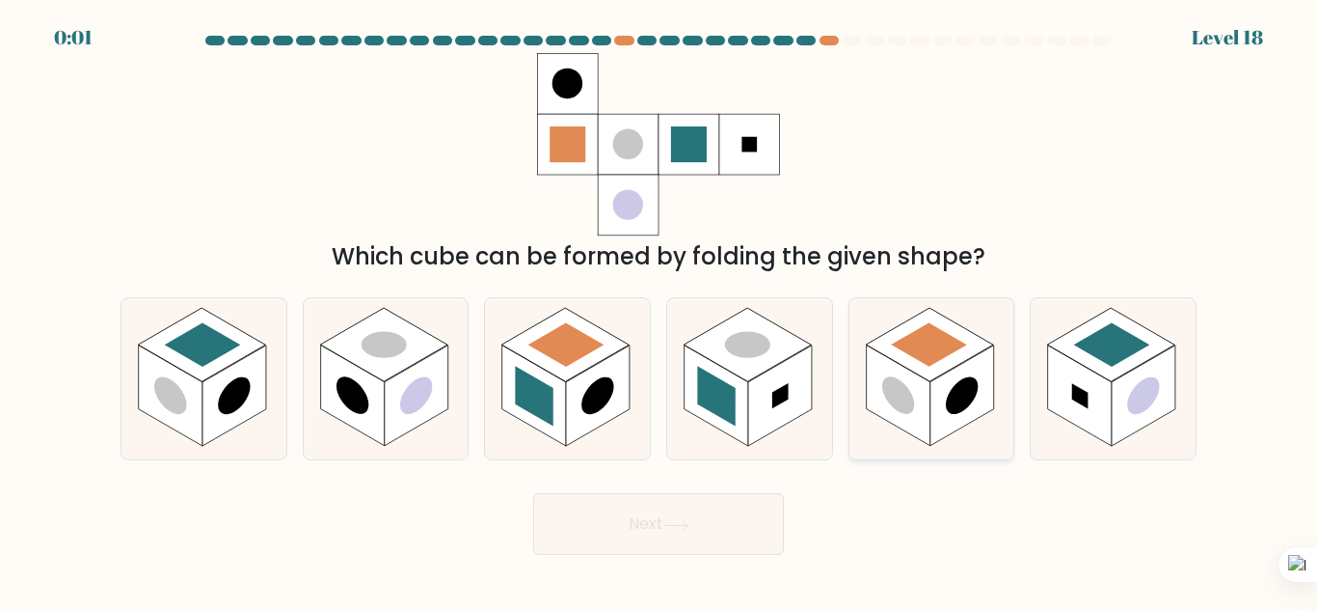
click at [879, 334] on icon at bounding box center [932, 378] width 165 height 161
click at [660, 311] on input "e." at bounding box center [659, 308] width 1 height 5
radio input "true"
click at [677, 521] on icon at bounding box center [677, 525] width 26 height 11
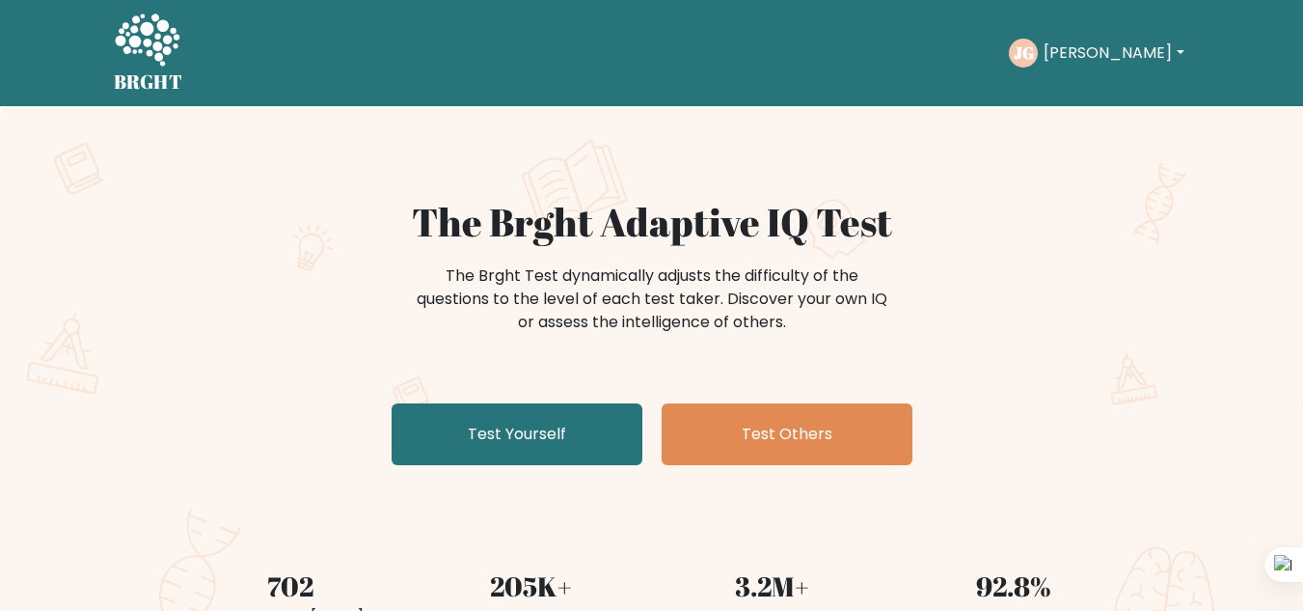
click at [1100, 37] on div "[PERSON_NAME] Dashboard Profile Settings Logout" at bounding box center [1099, 53] width 180 height 44
click at [1092, 52] on button "[PERSON_NAME]" at bounding box center [1113, 53] width 151 height 25
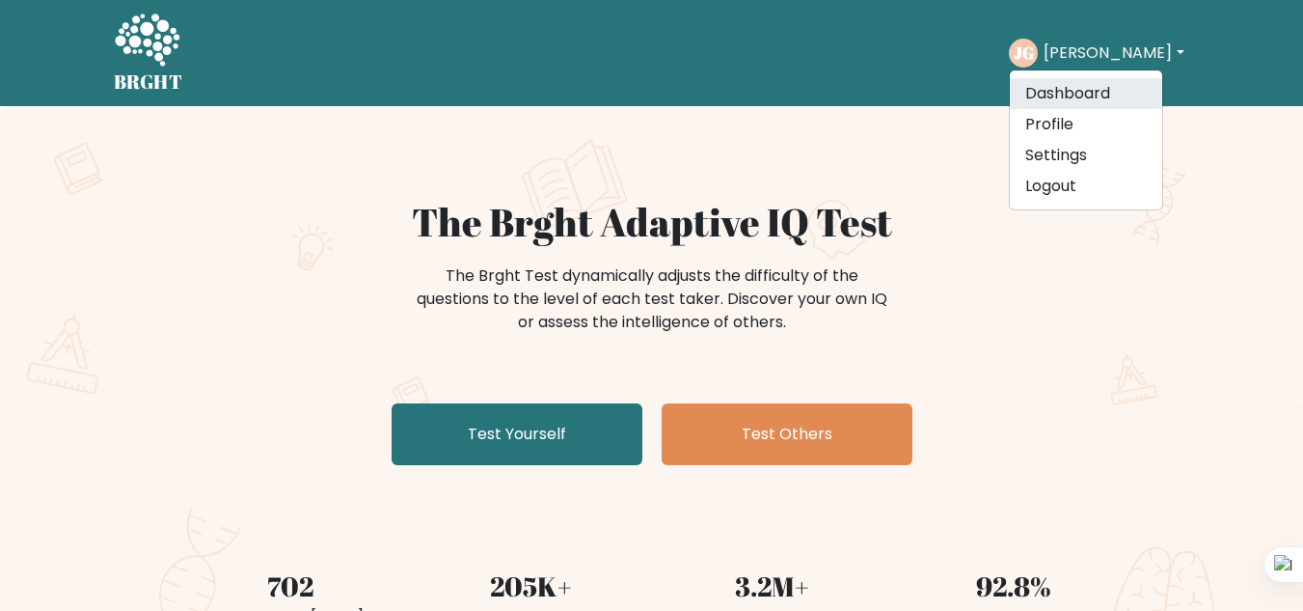
click at [1083, 87] on link "Dashboard" at bounding box center [1086, 93] width 152 height 31
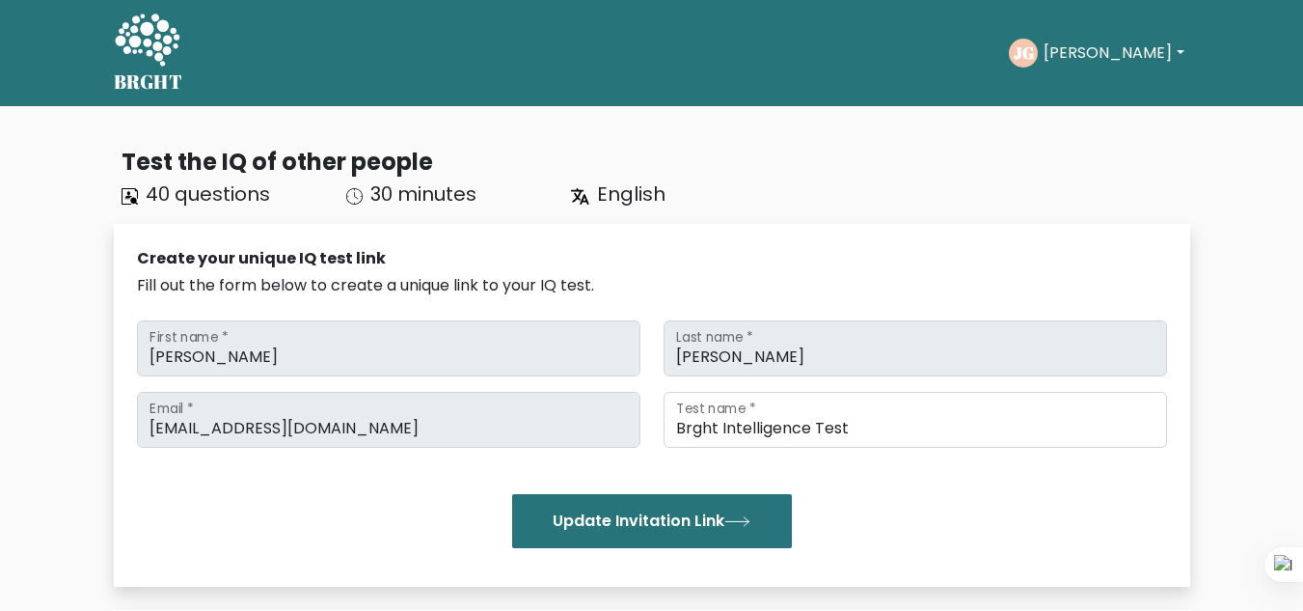
click at [1056, 54] on button "[PERSON_NAME]" at bounding box center [1113, 53] width 151 height 25
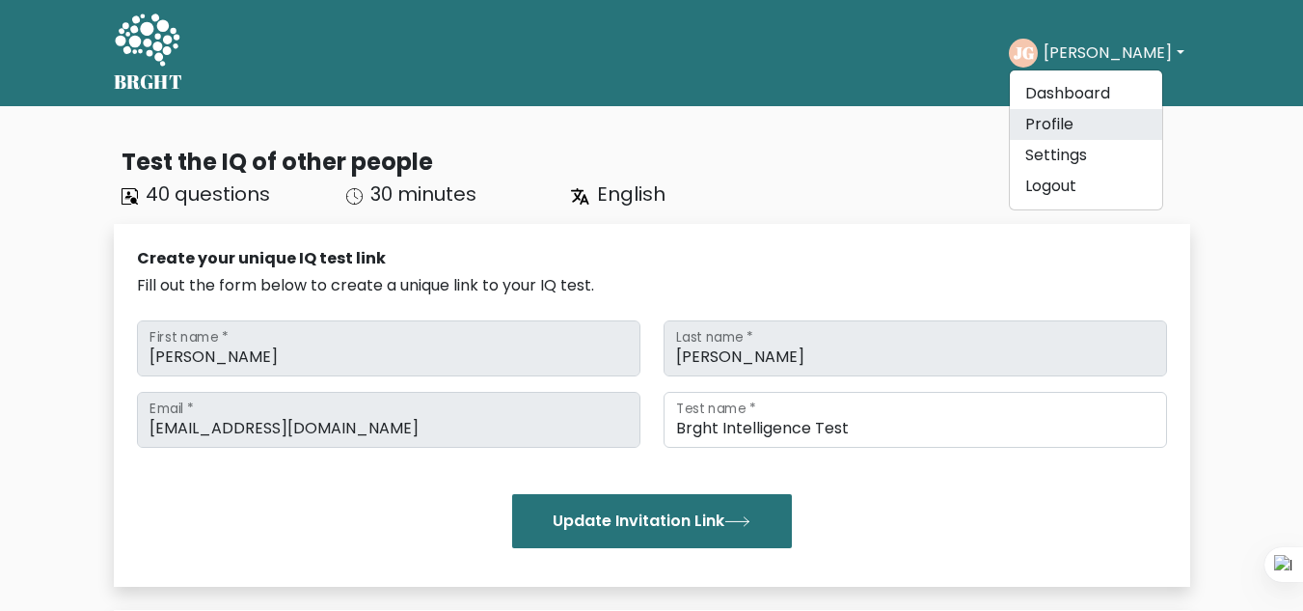
click at [1056, 126] on link "Profile" at bounding box center [1086, 124] width 152 height 31
